Goal: Task Accomplishment & Management: Use online tool/utility

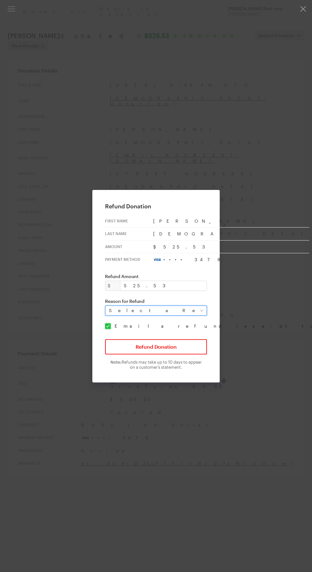
click at [127, 313] on select "Select a Reason Fraud Duplicate Other" at bounding box center [156, 310] width 102 height 10
select select "requested_by_customer"
click at [109, 305] on select "Select a Reason Fraud Duplicate Other" at bounding box center [156, 310] width 102 height 10
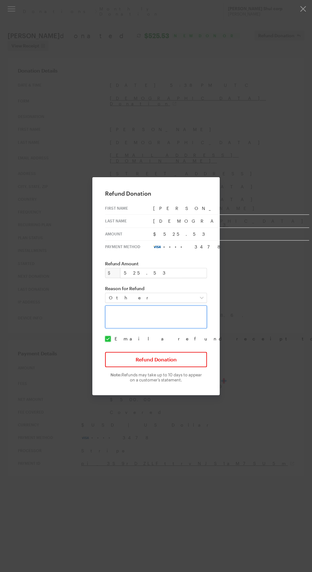
click at [126, 310] on textarea at bounding box center [156, 316] width 102 height 23
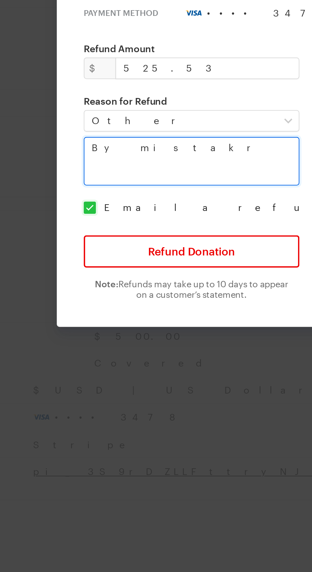
type textarea "By mistakr"
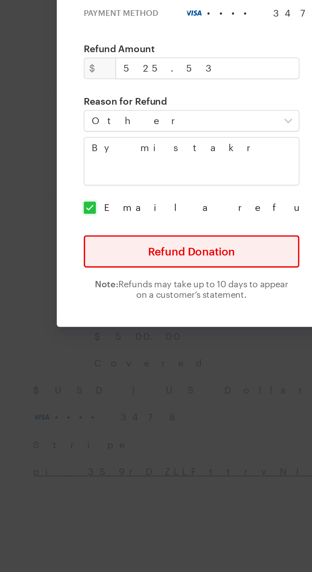
click at [131, 357] on button "Refund Donation" at bounding box center [156, 359] width 102 height 15
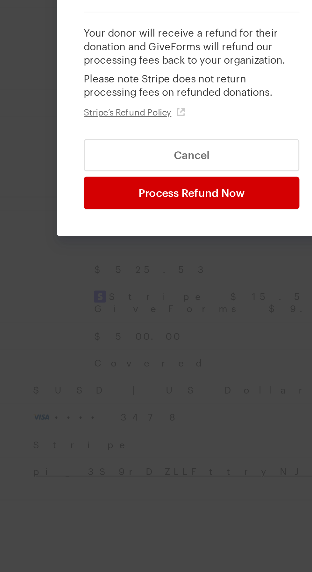
click at [132, 333] on input "Process Refund Now" at bounding box center [156, 331] width 102 height 15
type input "Processing..."
